Goal: Information Seeking & Learning: Learn about a topic

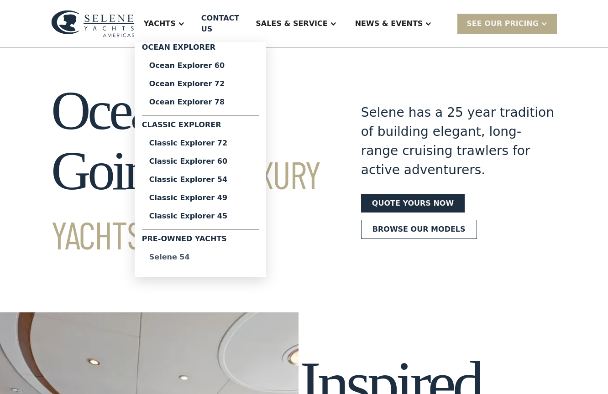
click at [188, 254] on div "Selene 54" at bounding box center [200, 257] width 102 height 7
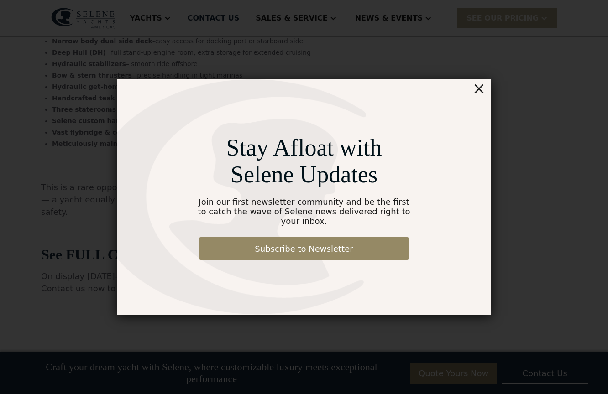
click at [479, 89] on div "×" at bounding box center [478, 88] width 13 height 18
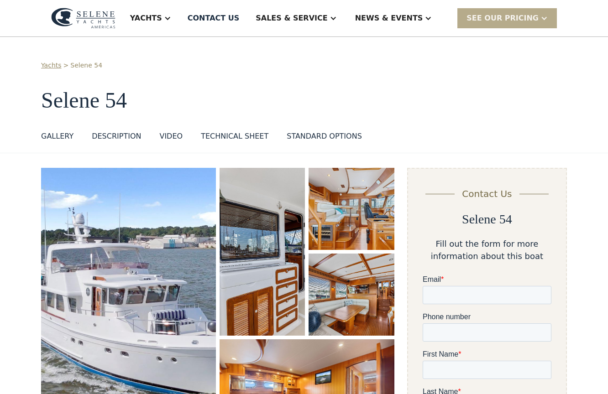
click at [167, 139] on div "VIDEO" at bounding box center [170, 136] width 23 height 11
click at [233, 132] on div "TECHNICAL SHEET" at bounding box center [235, 136] width 68 height 11
